Goal: Task Accomplishment & Management: Use online tool/utility

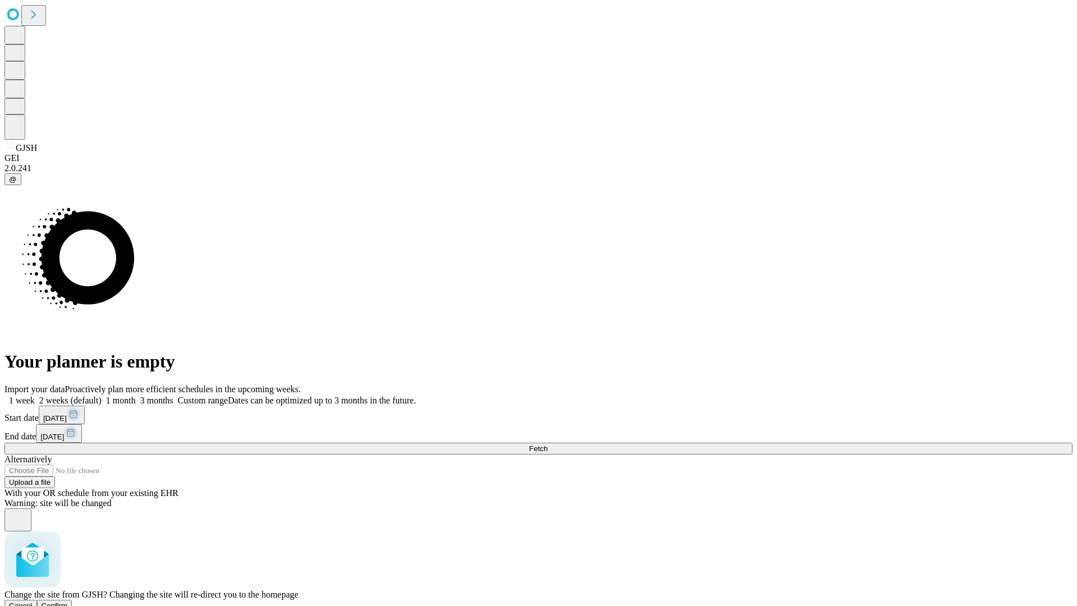
click at [68, 602] on span "Confirm" at bounding box center [55, 606] width 26 height 8
click at [136, 396] on label "1 month" at bounding box center [119, 401] width 34 height 10
click at [548, 444] on span "Fetch" at bounding box center [538, 448] width 19 height 8
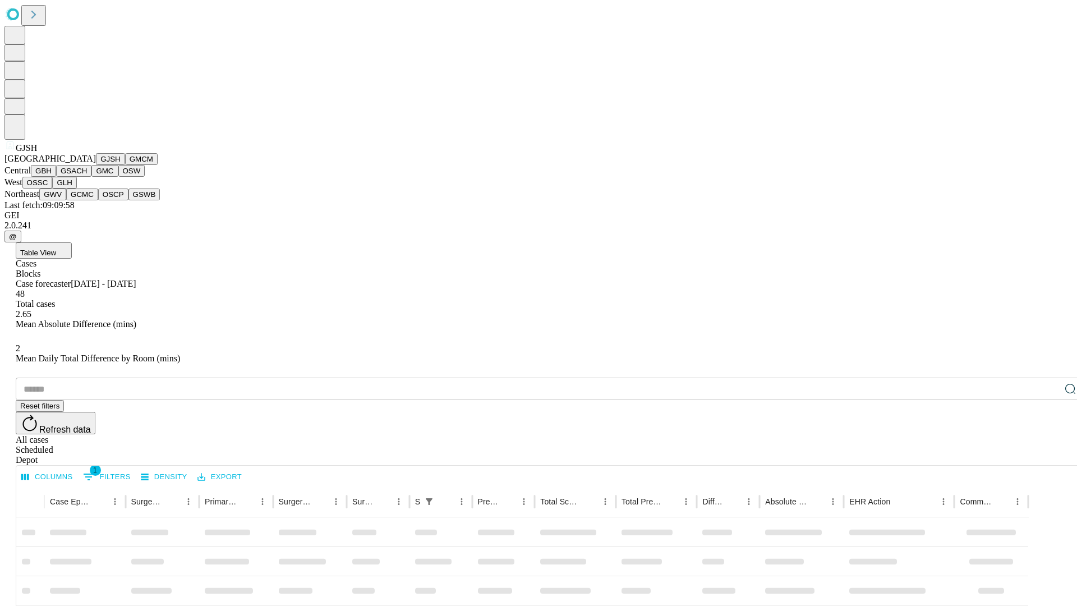
click at [125, 165] on button "GMCM" at bounding box center [141, 159] width 33 height 12
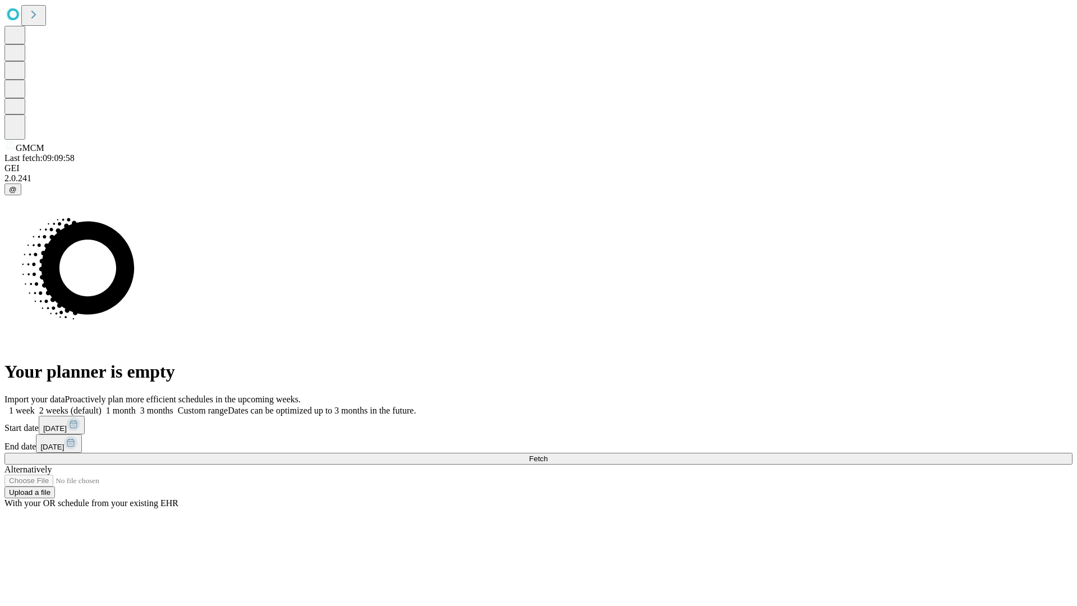
click at [136, 406] on label "1 month" at bounding box center [119, 411] width 34 height 10
click at [548, 454] on span "Fetch" at bounding box center [538, 458] width 19 height 8
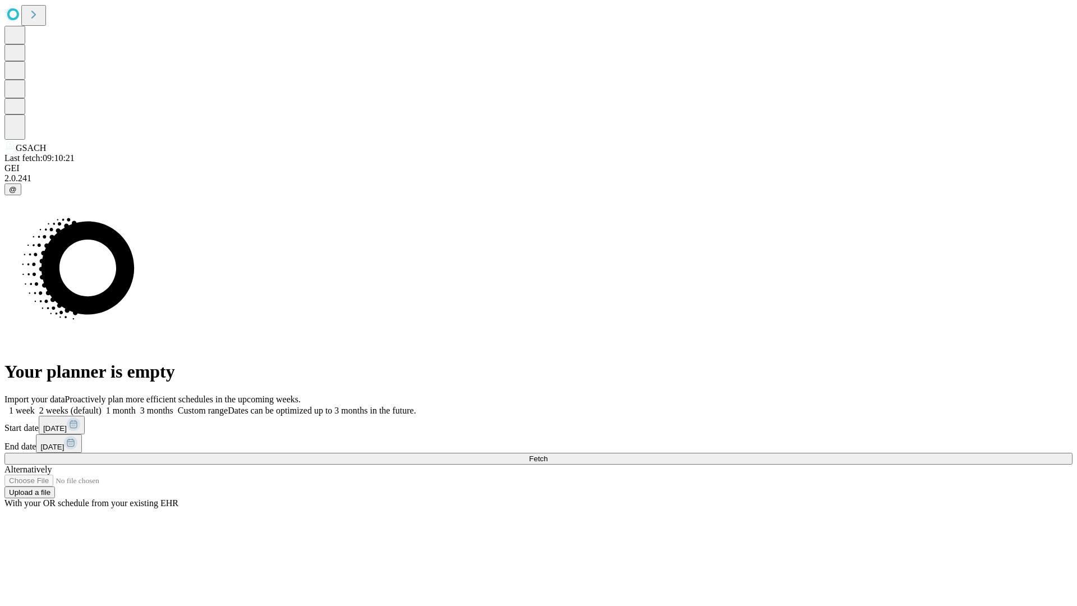
click at [136, 406] on label "1 month" at bounding box center [119, 411] width 34 height 10
click at [548, 454] on span "Fetch" at bounding box center [538, 458] width 19 height 8
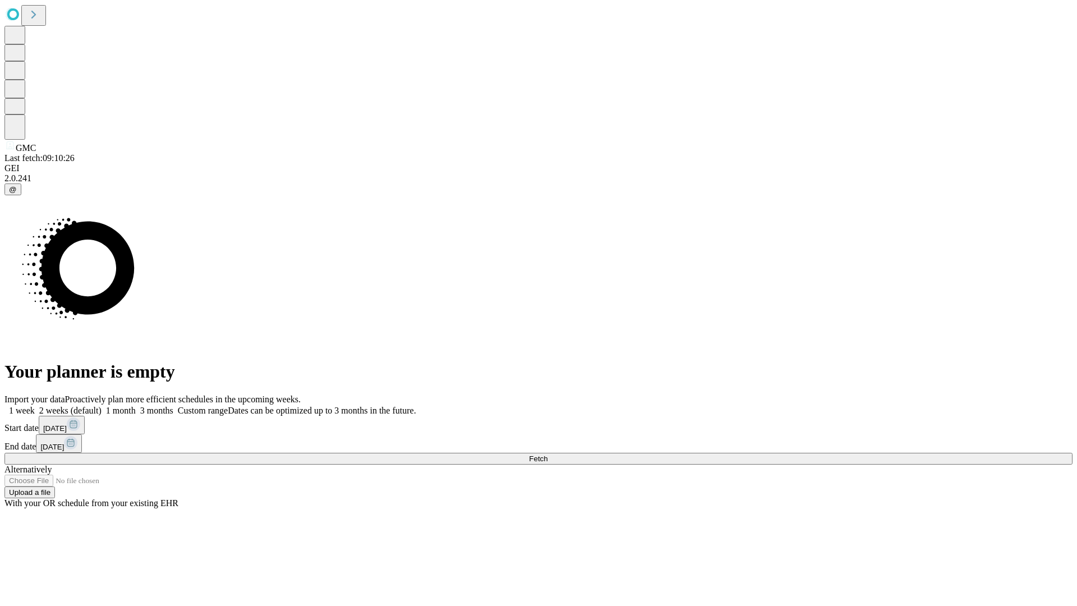
click at [136, 406] on label "1 month" at bounding box center [119, 411] width 34 height 10
click at [548, 454] on span "Fetch" at bounding box center [538, 458] width 19 height 8
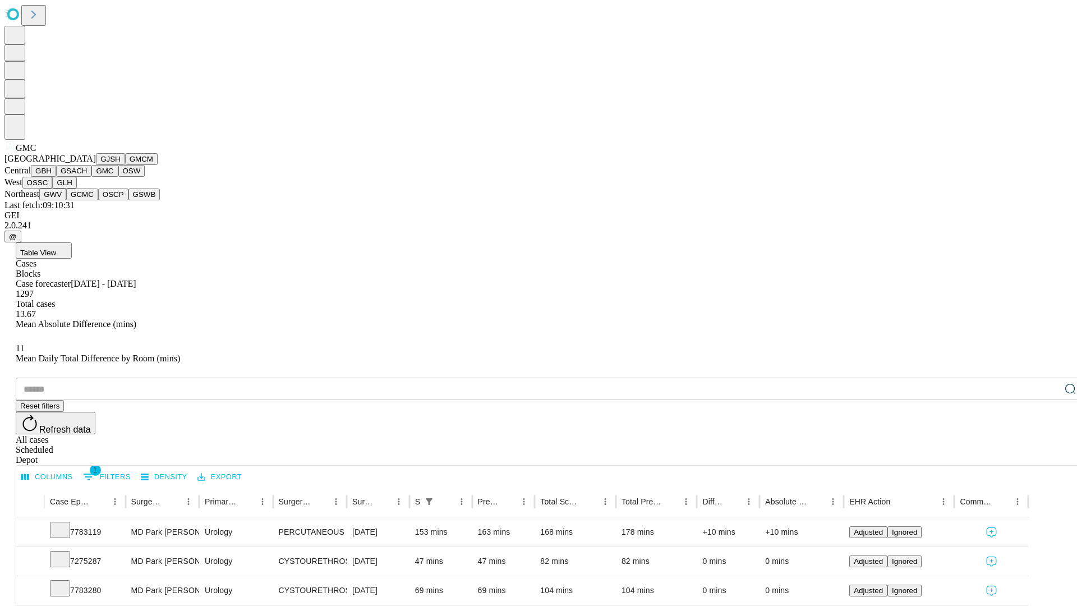
click at [118, 177] on button "OSW" at bounding box center [131, 171] width 27 height 12
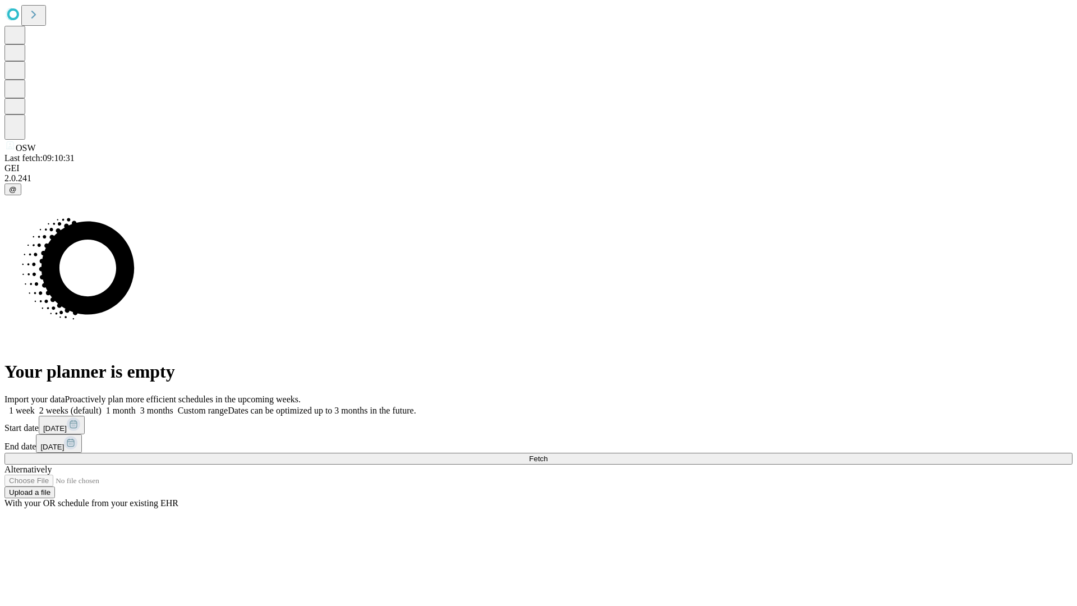
click at [548, 454] on span "Fetch" at bounding box center [538, 458] width 19 height 8
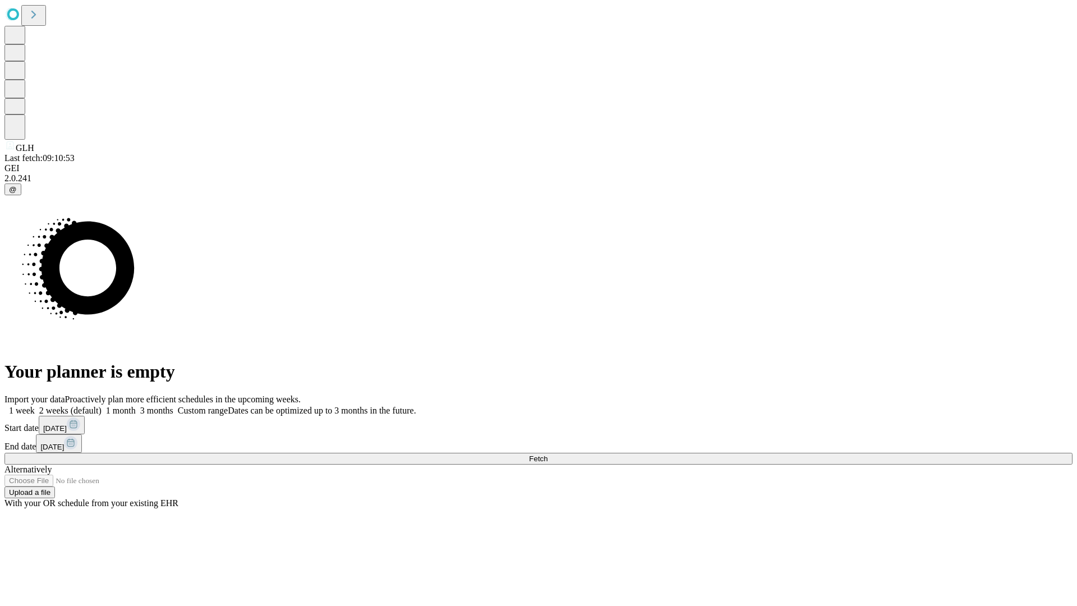
click at [136, 406] on label "1 month" at bounding box center [119, 411] width 34 height 10
click at [548, 454] on span "Fetch" at bounding box center [538, 458] width 19 height 8
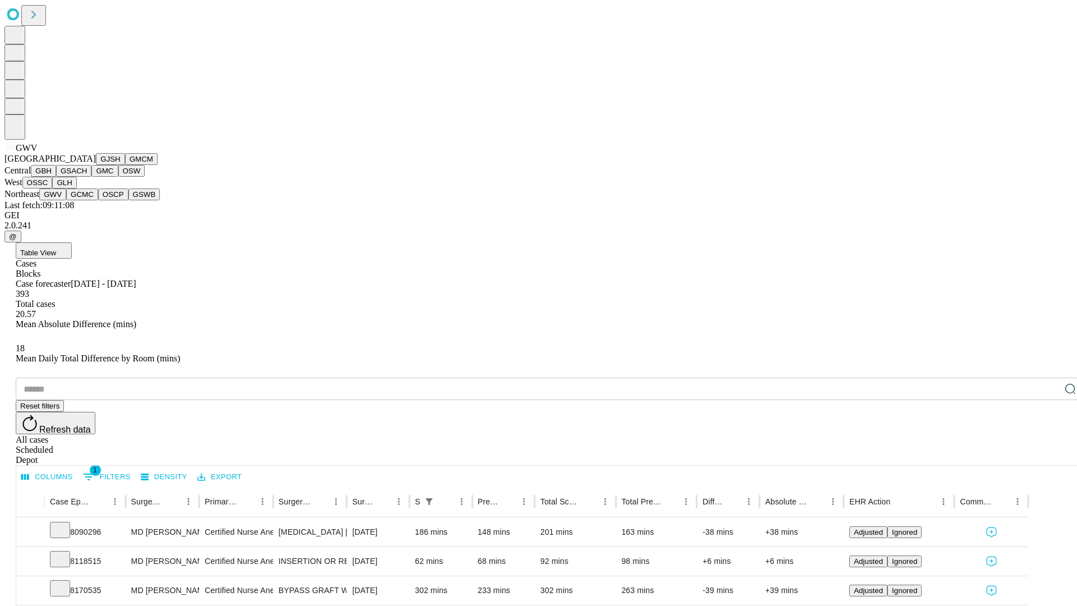
click at [87, 200] on button "GCMC" at bounding box center [82, 195] width 32 height 12
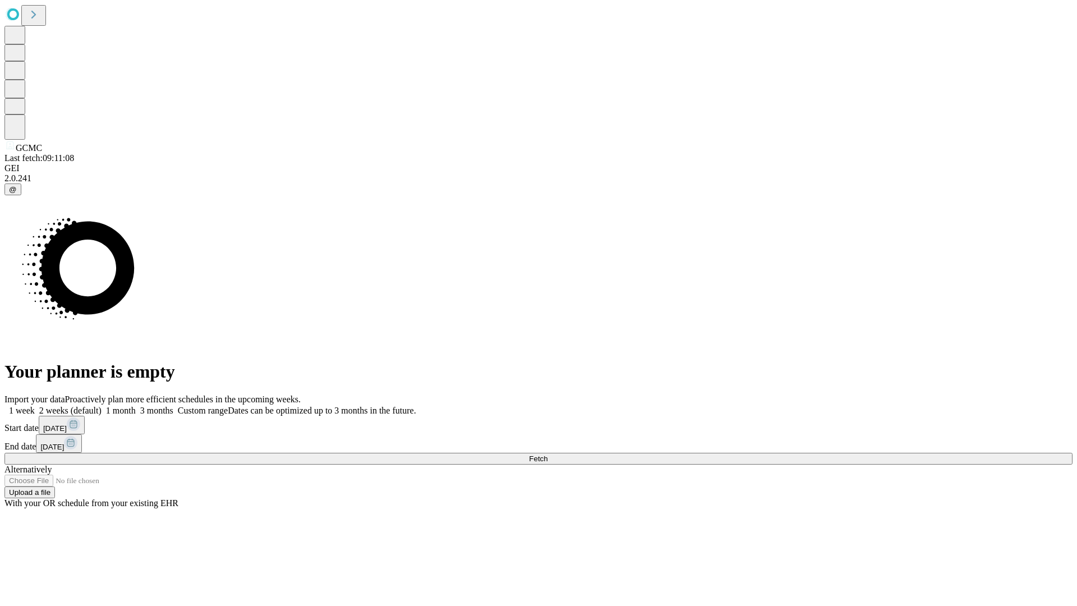
click at [136, 406] on label "1 month" at bounding box center [119, 411] width 34 height 10
click at [548, 454] on span "Fetch" at bounding box center [538, 458] width 19 height 8
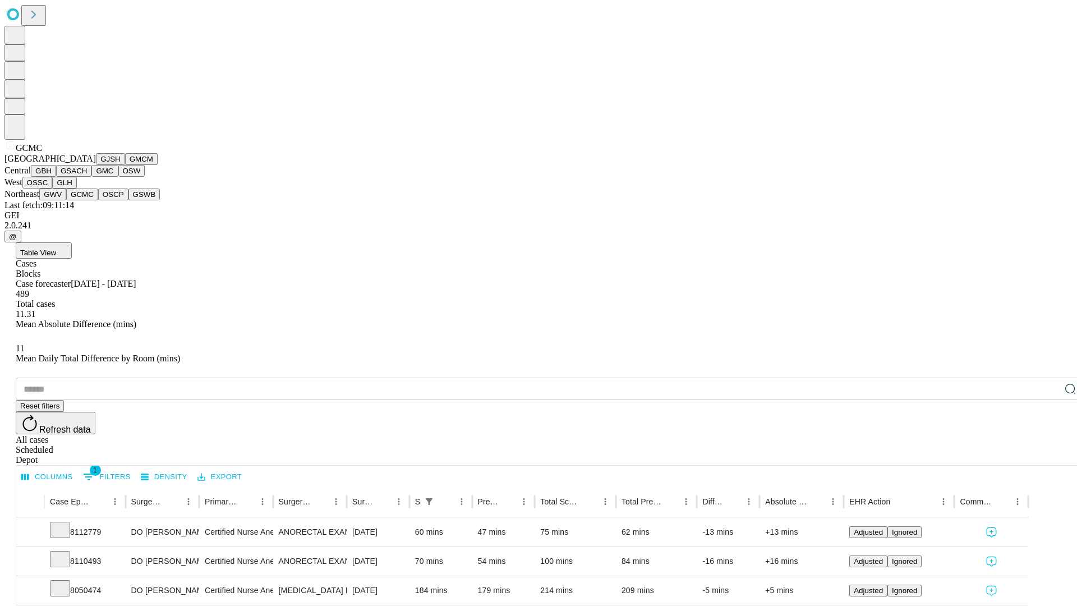
click at [98, 200] on button "OSCP" at bounding box center [113, 195] width 30 height 12
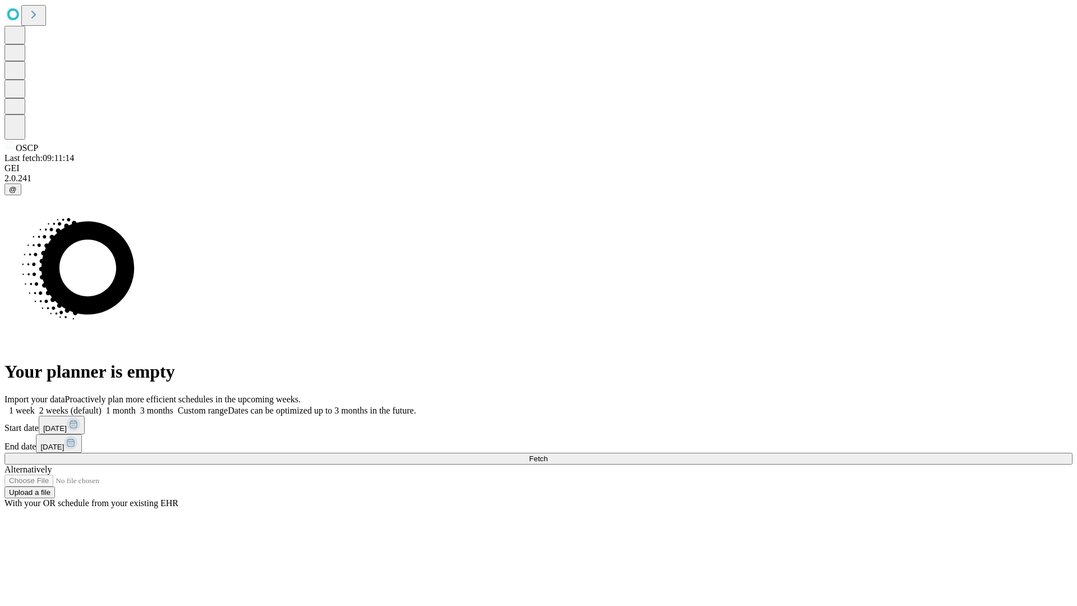
click at [136, 406] on label "1 month" at bounding box center [119, 411] width 34 height 10
click at [548, 454] on span "Fetch" at bounding box center [538, 458] width 19 height 8
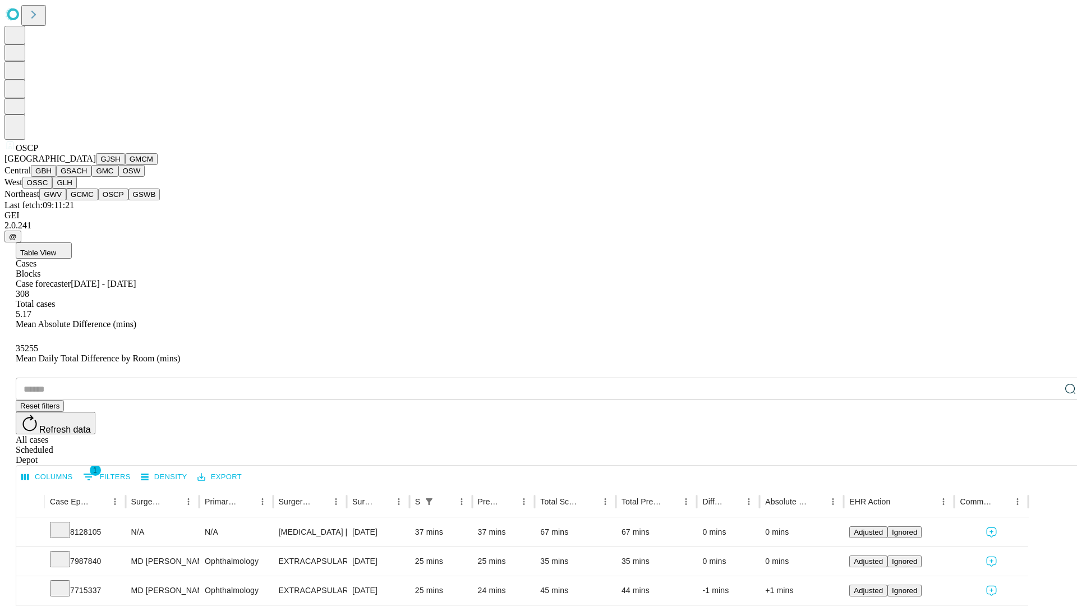
click at [128, 200] on button "GSWB" at bounding box center [144, 195] width 32 height 12
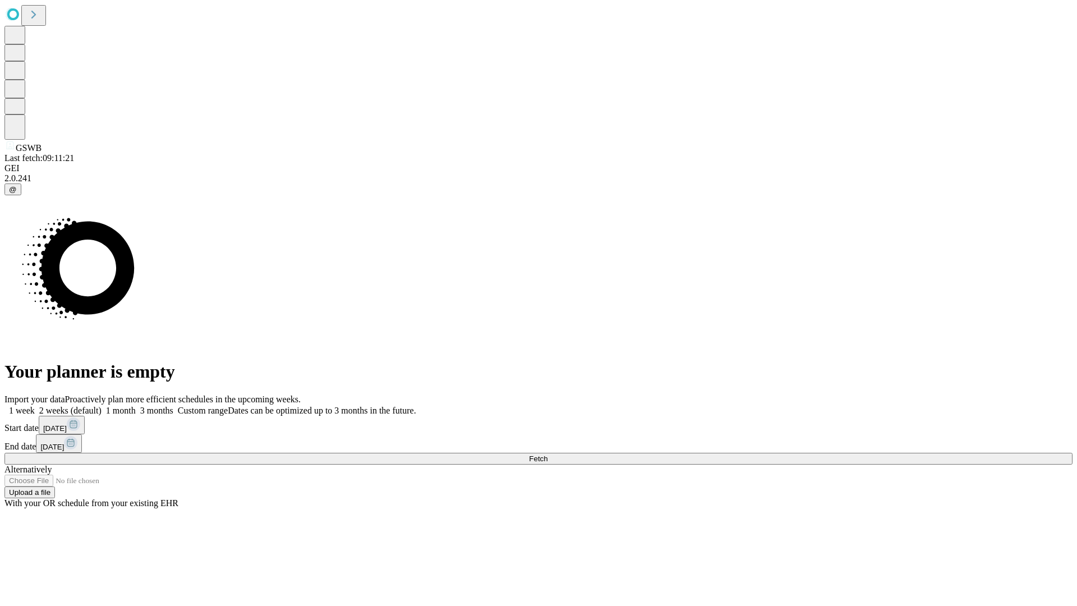
click at [548, 454] on span "Fetch" at bounding box center [538, 458] width 19 height 8
